Goal: Check status: Check status

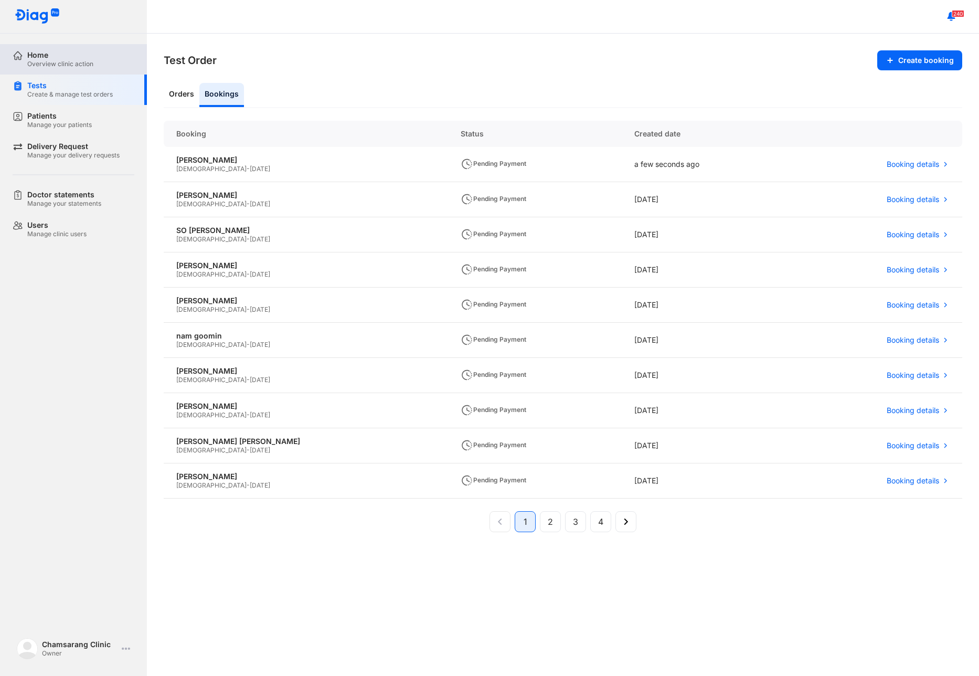
click at [65, 49] on div "Home Overview clinic action" at bounding box center [80, 59] width 134 height 30
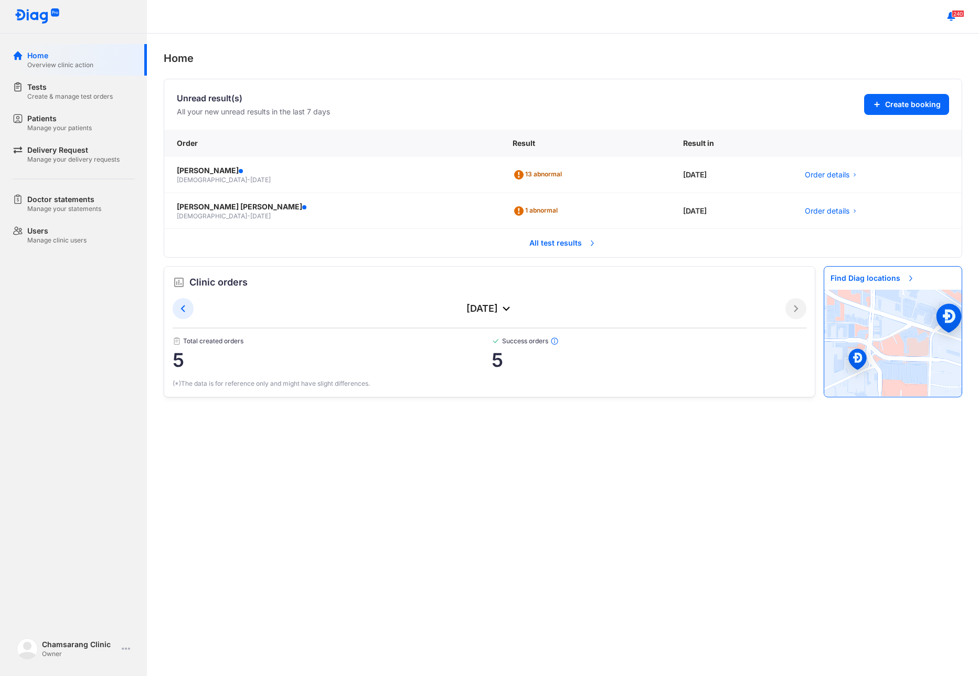
click at [554, 244] on span "All test results" at bounding box center [563, 242] width 80 height 23
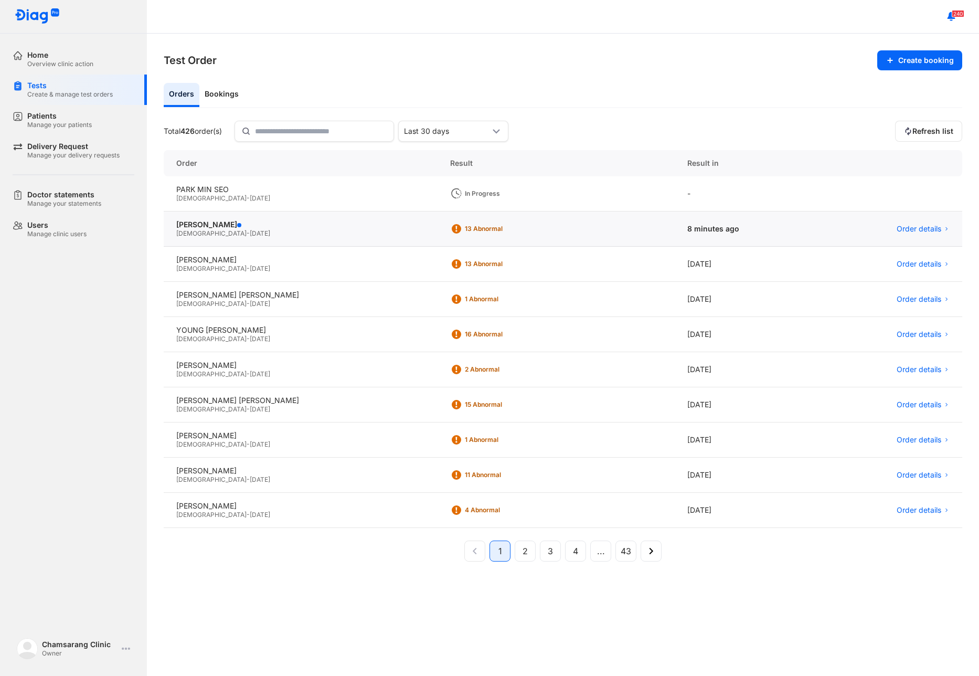
click at [345, 243] on div "KIM HYUNG GYU Male - 05/01/1990" at bounding box center [301, 228] width 274 height 35
